Goal: Check status: Check status

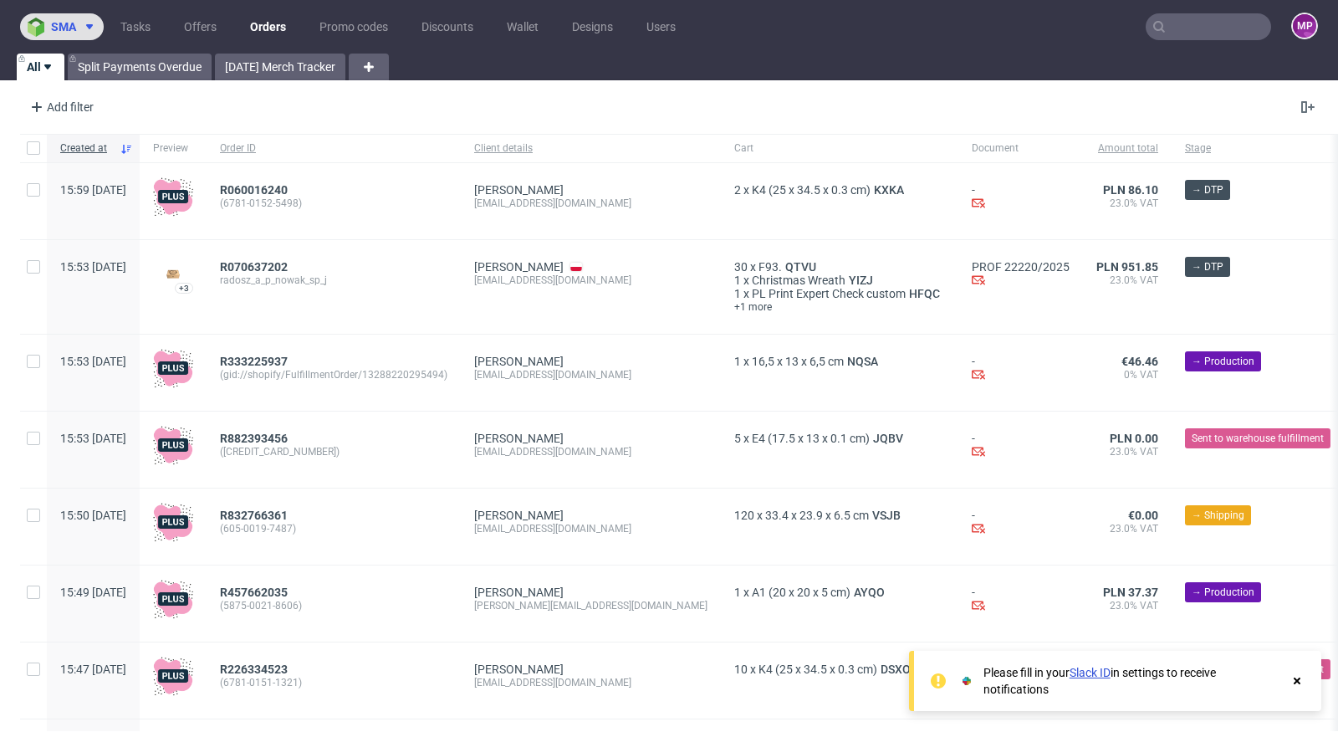
click at [89, 35] on button "sma" at bounding box center [62, 26] width 84 height 27
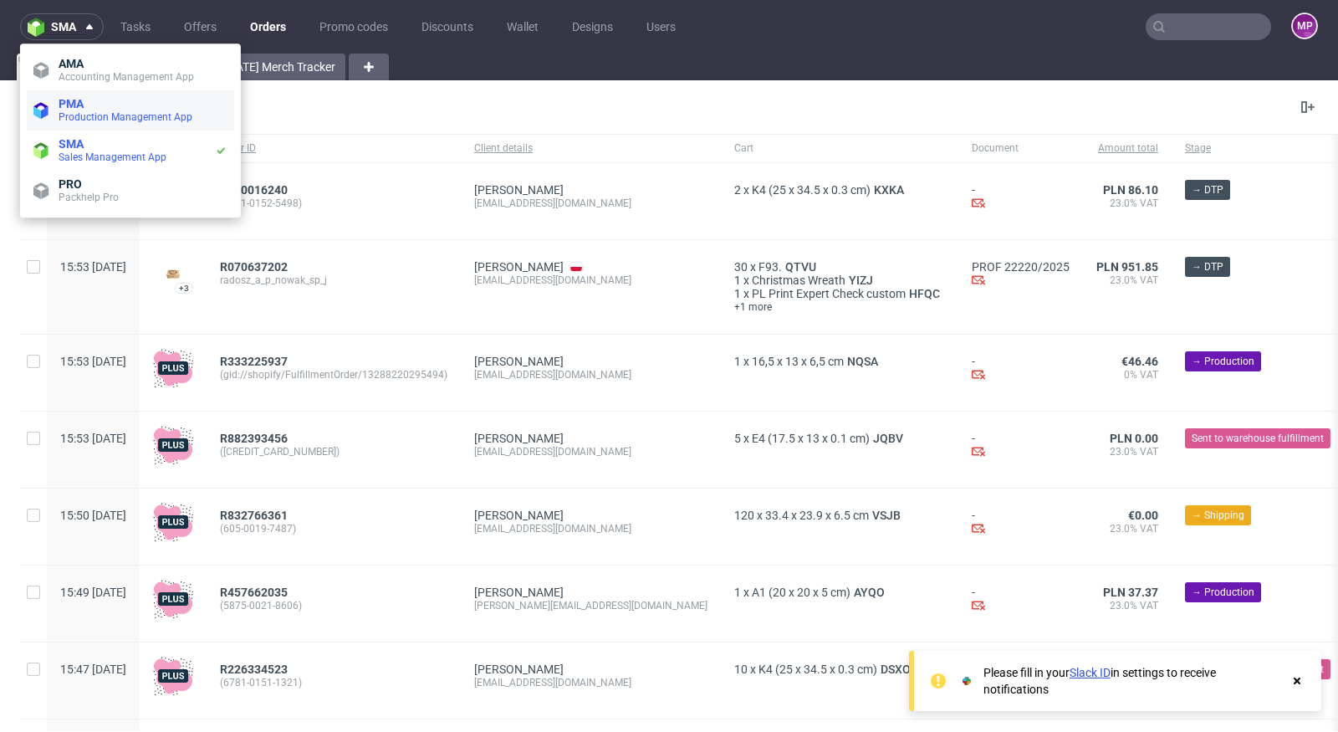
click at [99, 119] on span "Production Management App" at bounding box center [126, 117] width 134 height 12
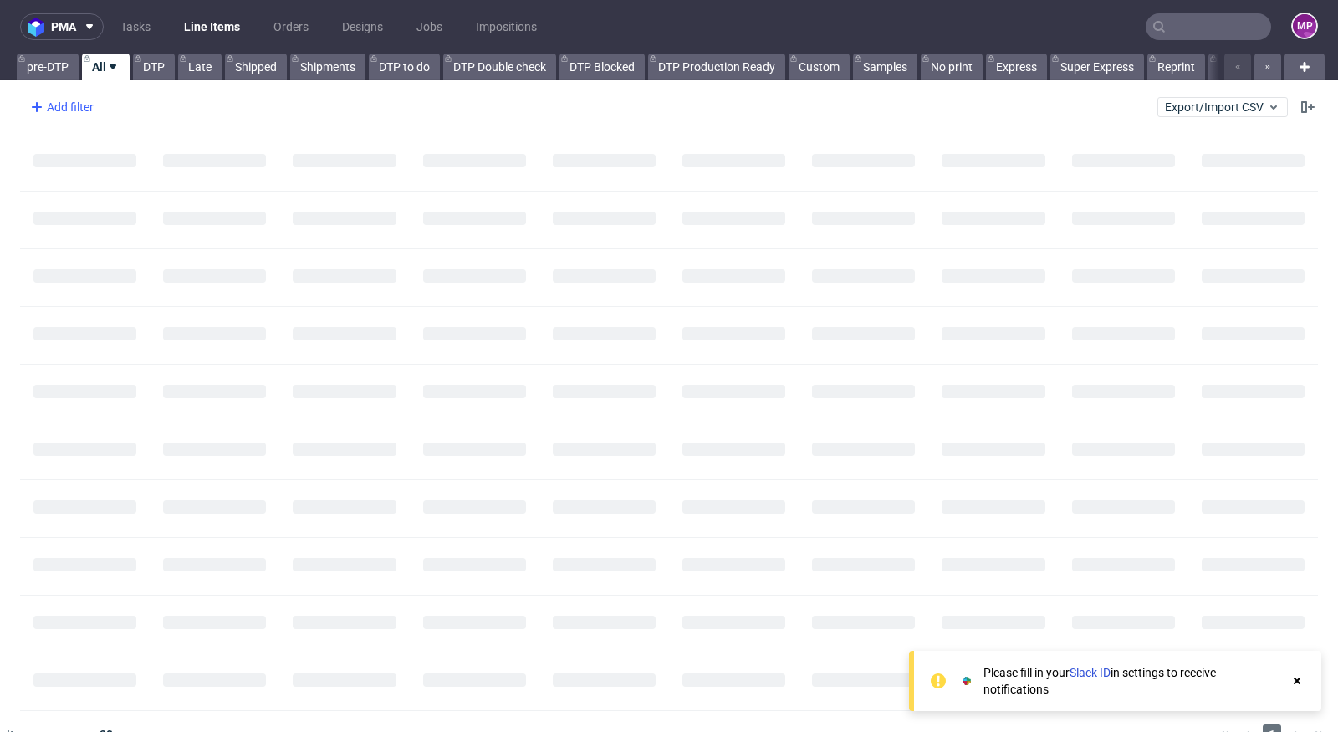
click at [79, 111] on div "Add filter" at bounding box center [60, 107] width 74 height 27
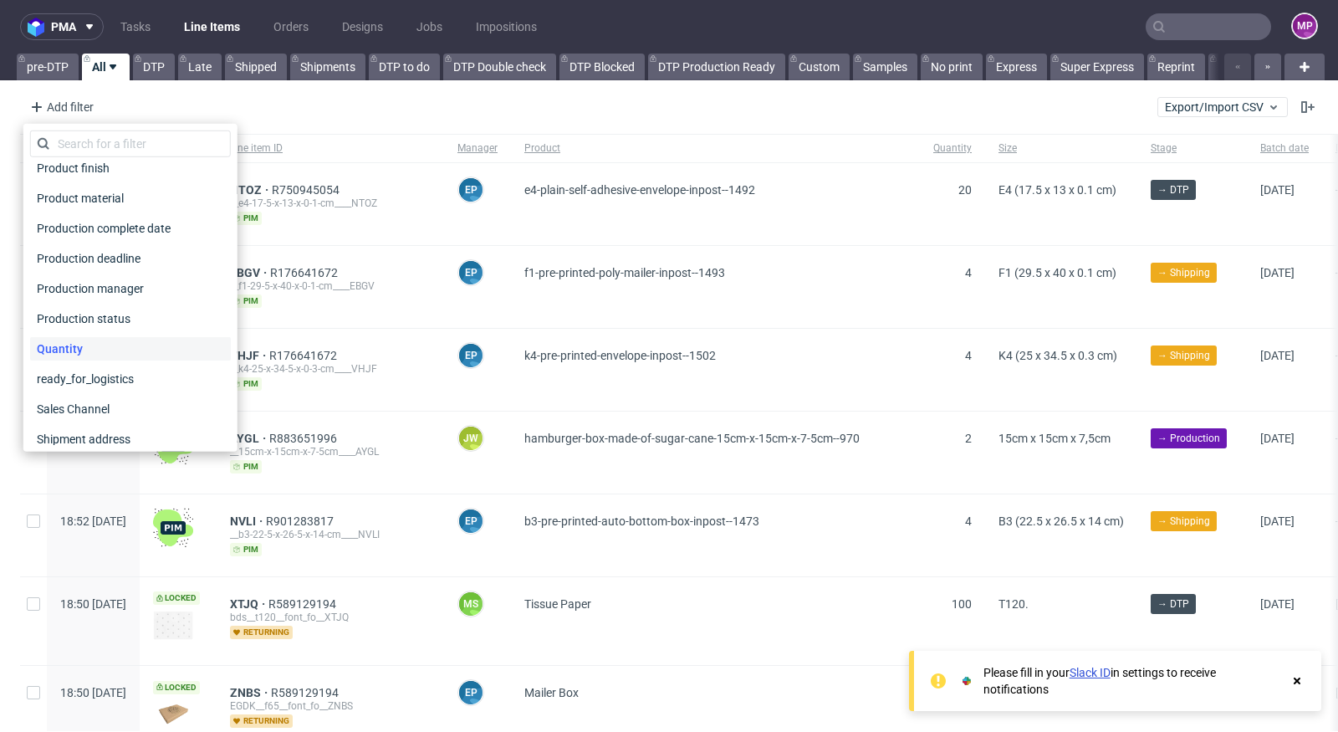
scroll to position [1048, 0]
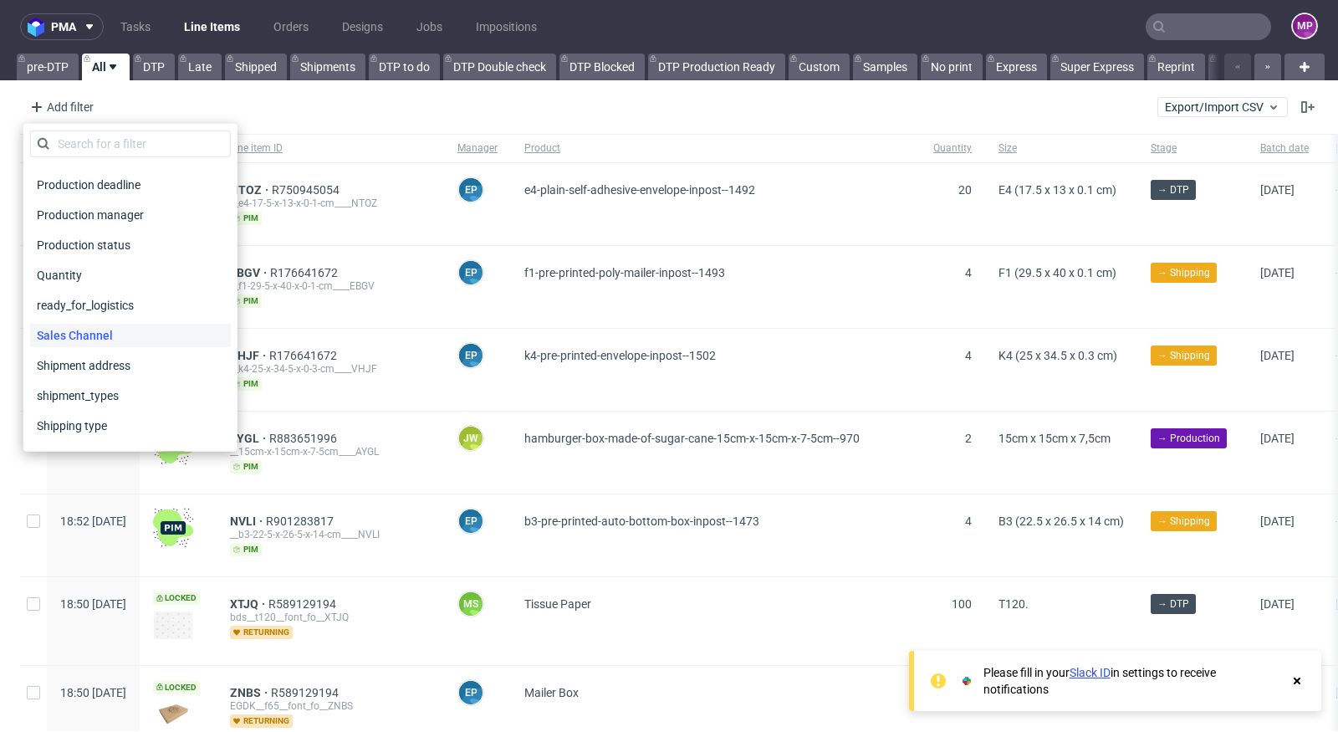
click at [109, 324] on span "Sales Channel" at bounding box center [74, 335] width 89 height 23
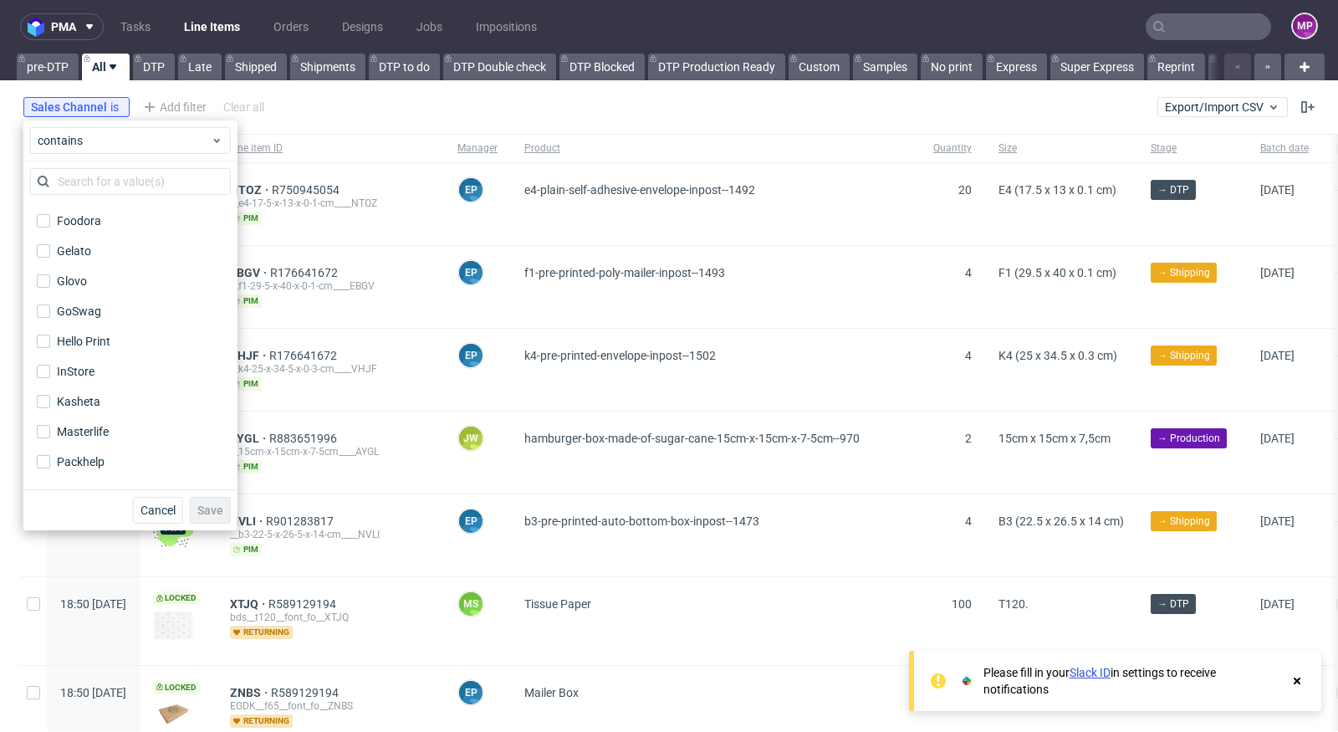
scroll to position [178, 0]
click at [71, 364] on div "InStore" at bounding box center [76, 369] width 38 height 17
click at [50, 364] on input "InStore" at bounding box center [43, 369] width 13 height 13
checkbox input "true"
click at [202, 509] on span "Save" at bounding box center [210, 510] width 26 height 12
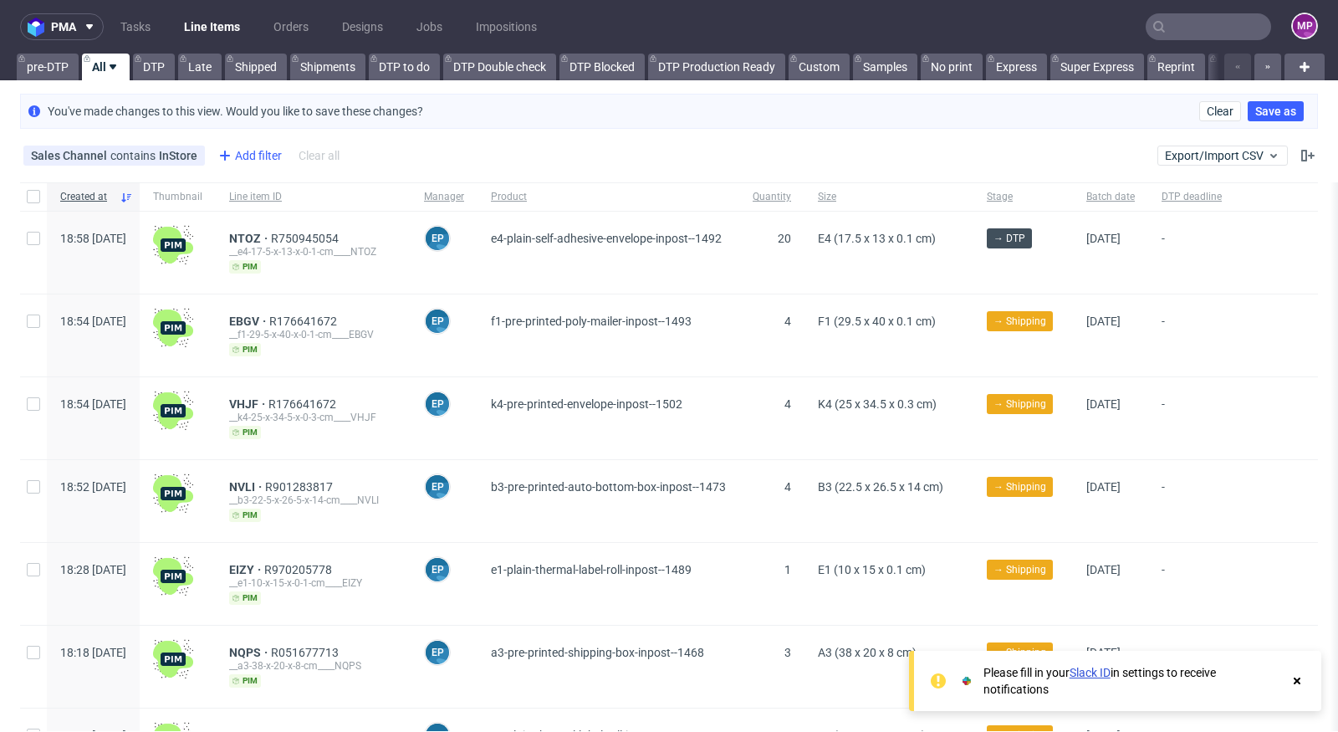
click at [232, 159] on div "Add filter" at bounding box center [249, 155] width 74 height 27
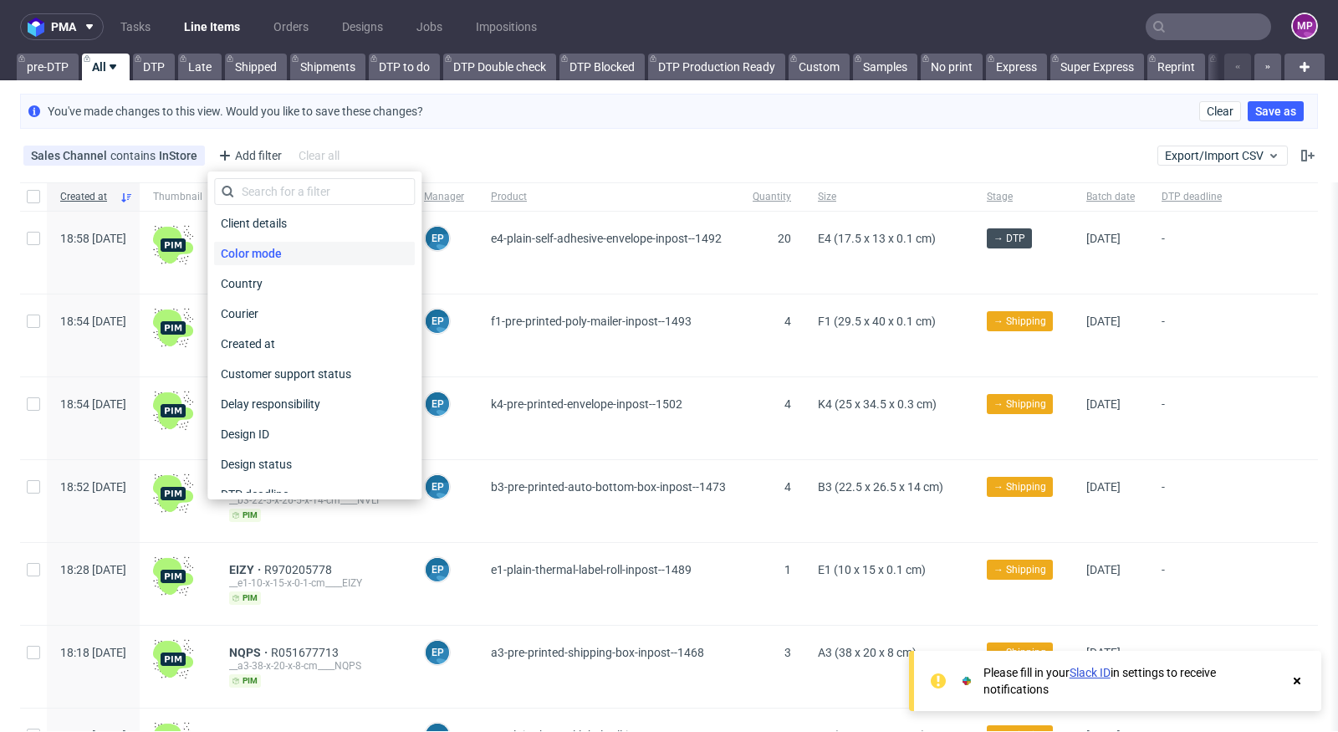
scroll to position [186, 0]
click at [256, 391] on span "Design status" at bounding box center [257, 402] width 86 height 23
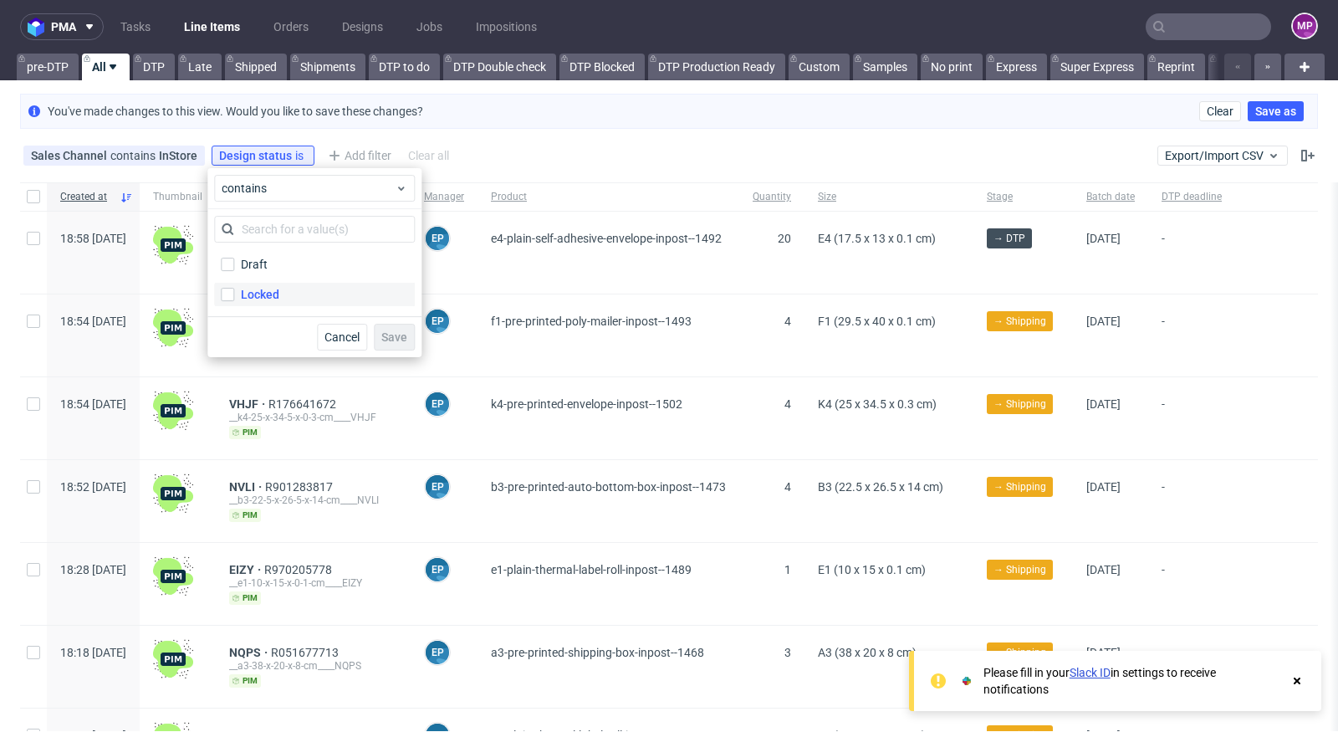
click at [253, 284] on label "Locked" at bounding box center [314, 294] width 201 height 23
click at [234, 288] on input "Locked" at bounding box center [227, 294] width 13 height 13
checkbox input "true"
click at [387, 335] on span "Save" at bounding box center [394, 337] width 26 height 12
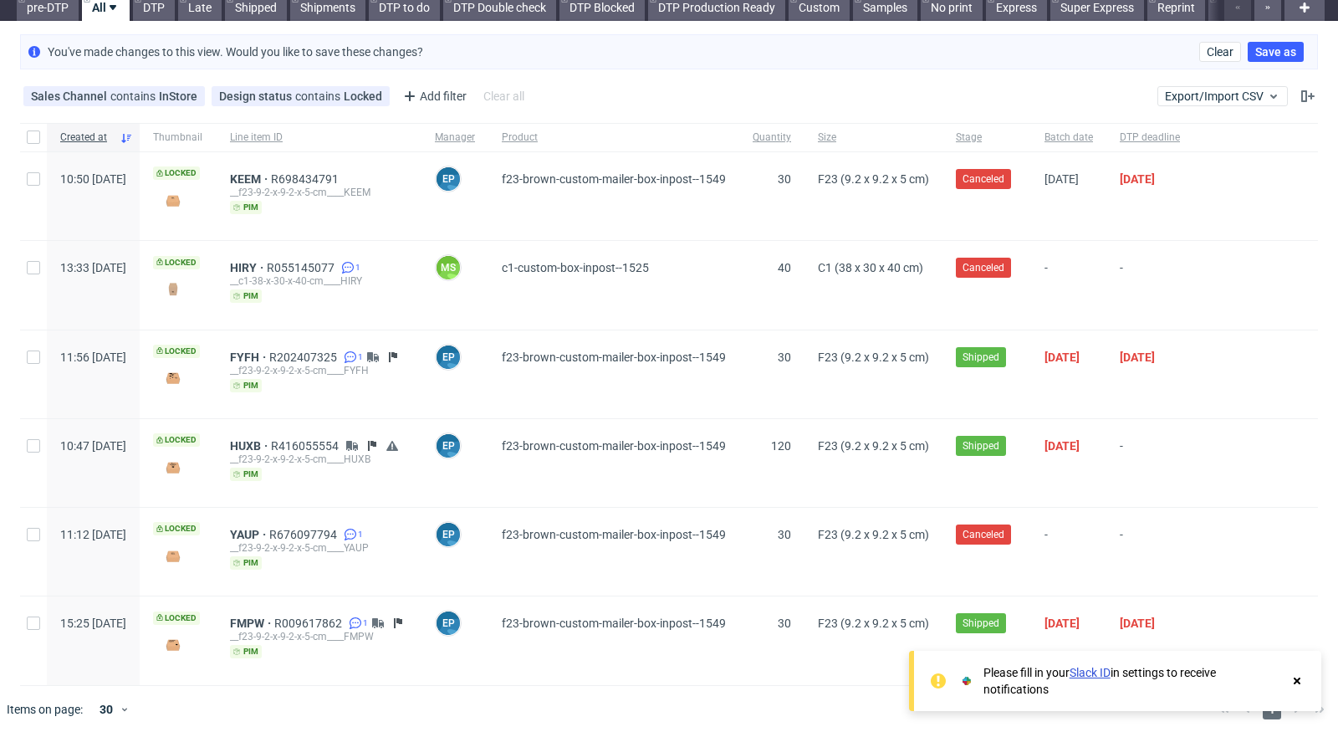
scroll to position [0, 0]
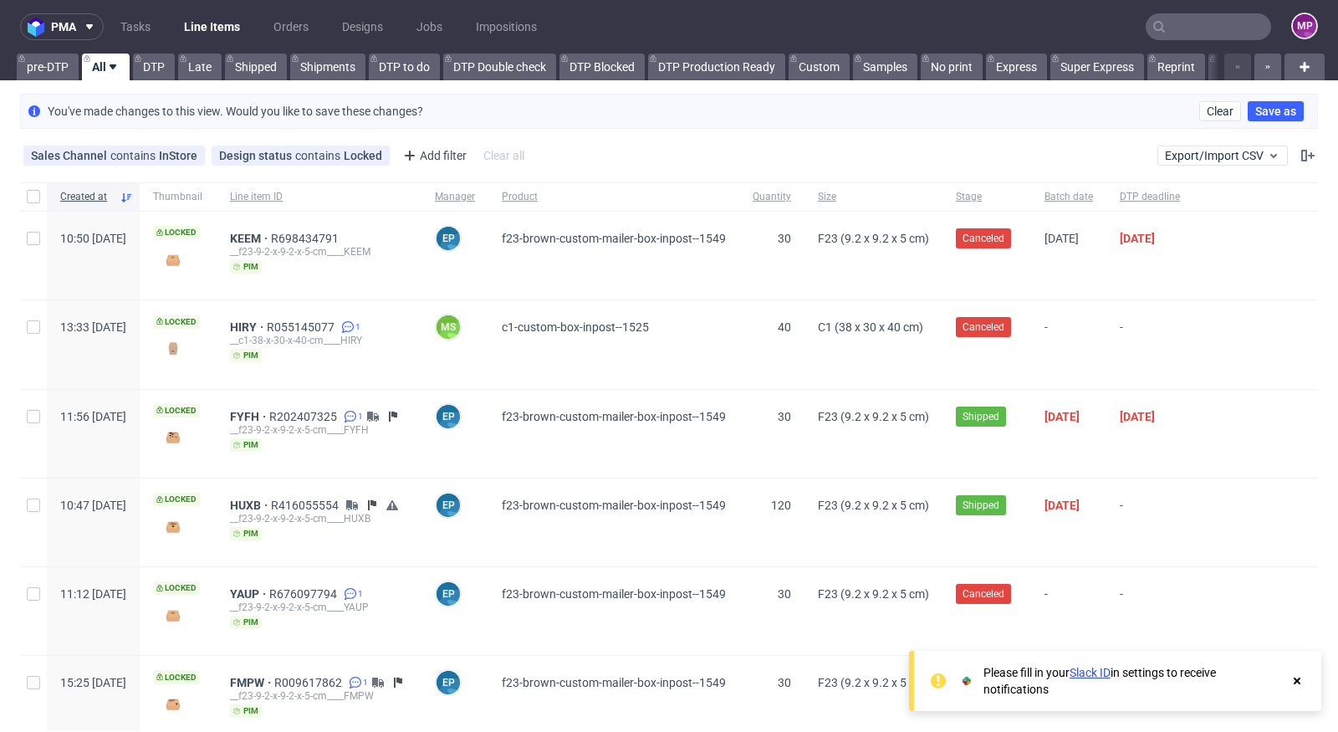
click at [559, 162] on div "Sales Channel contains InStore Design status contains Locked Add filter Hide fi…" at bounding box center [669, 155] width 1338 height 40
click at [287, 19] on link "Orders" at bounding box center [290, 26] width 55 height 27
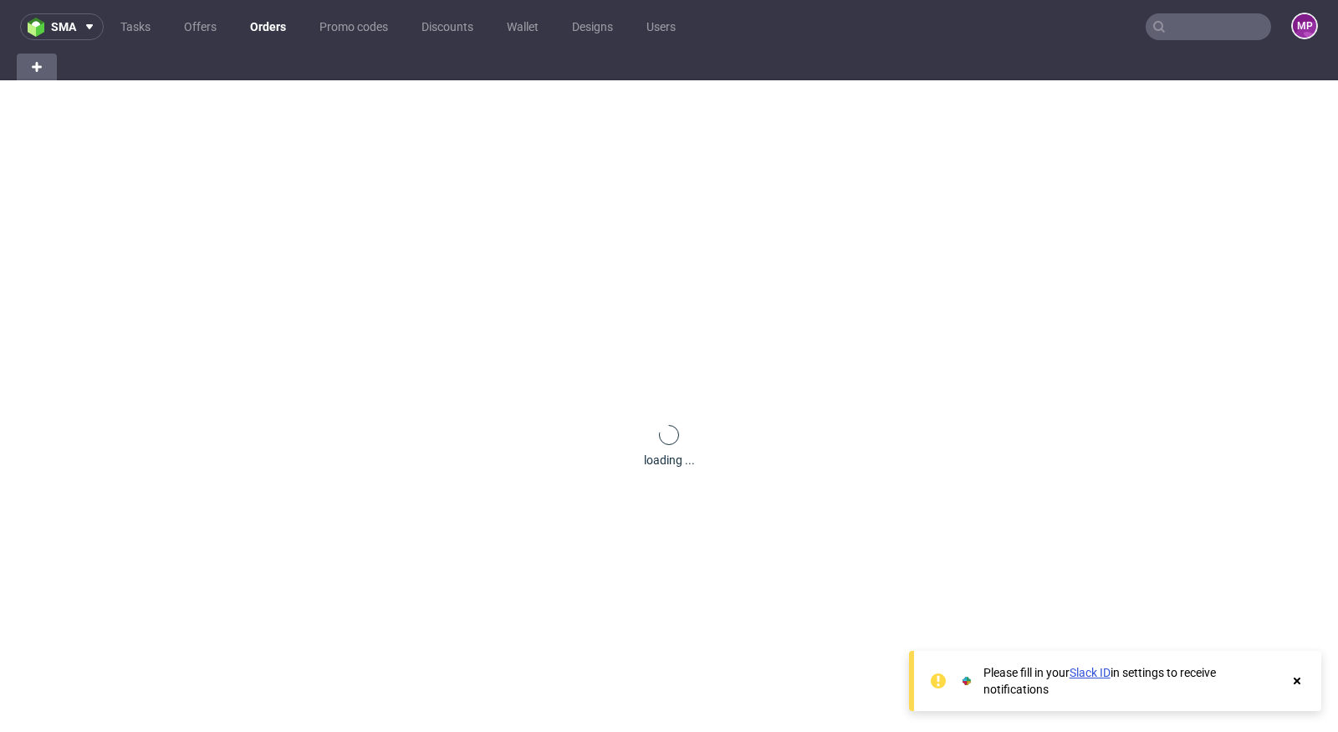
click at [1179, 13] on input "text" at bounding box center [1208, 26] width 125 height 27
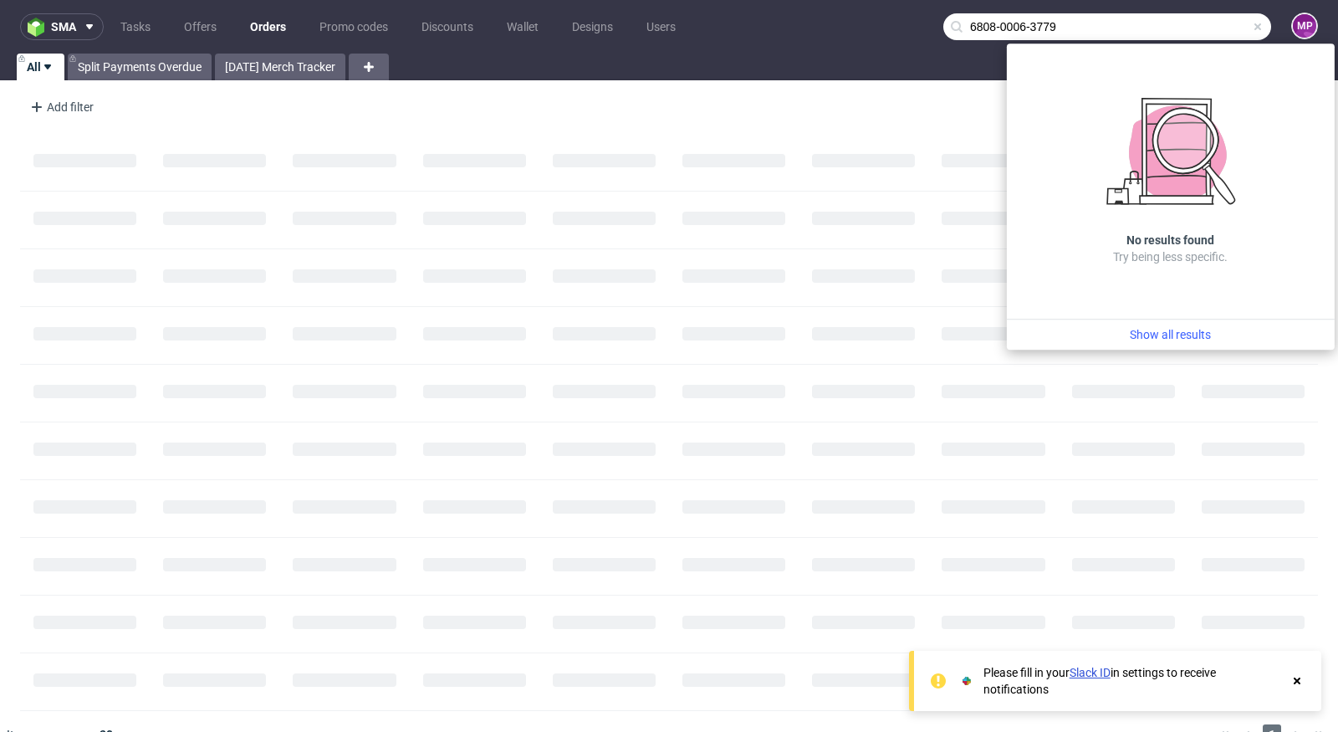
type input "6808-0006-3779"
click at [797, 97] on div "Add filter Hide filters Clear all" at bounding box center [669, 107] width 1338 height 40
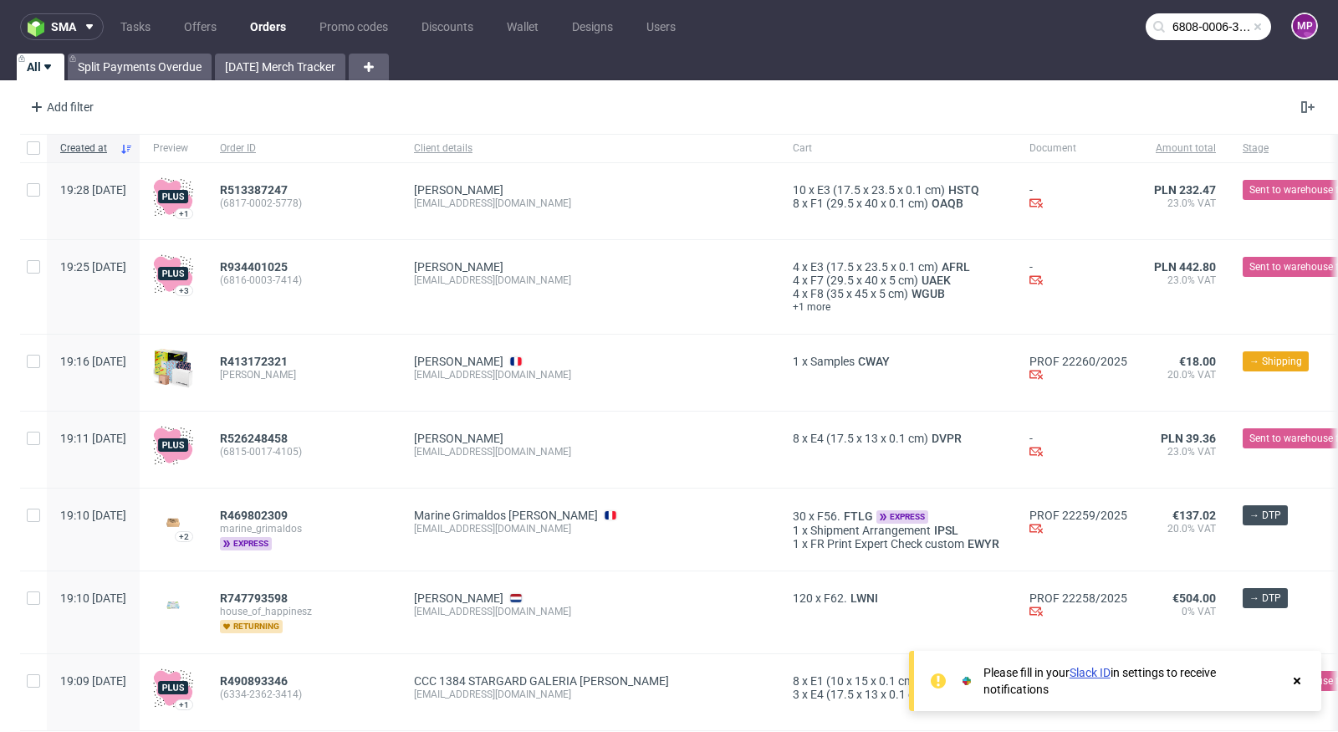
click at [1167, 33] on input "6808-0006-3779" at bounding box center [1208, 26] width 125 height 27
